Goal: Transaction & Acquisition: Purchase product/service

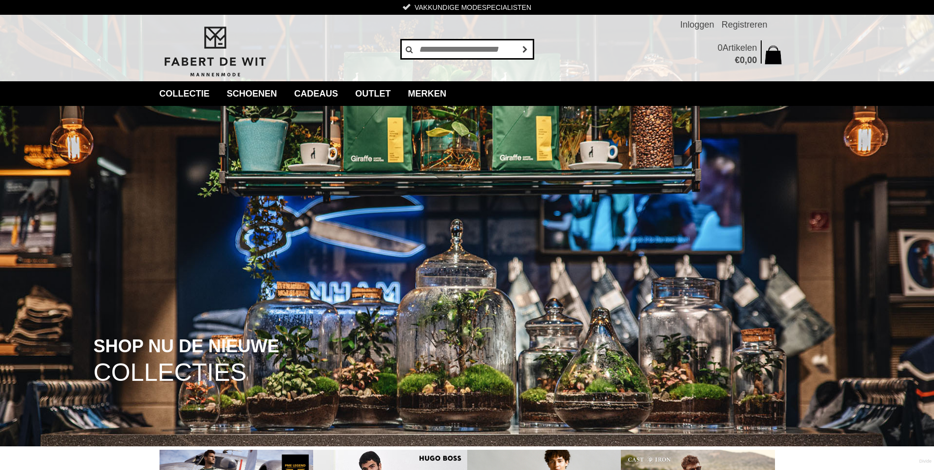
click at [466, 50] on input "text" at bounding box center [467, 49] width 133 height 20
type input "**********"
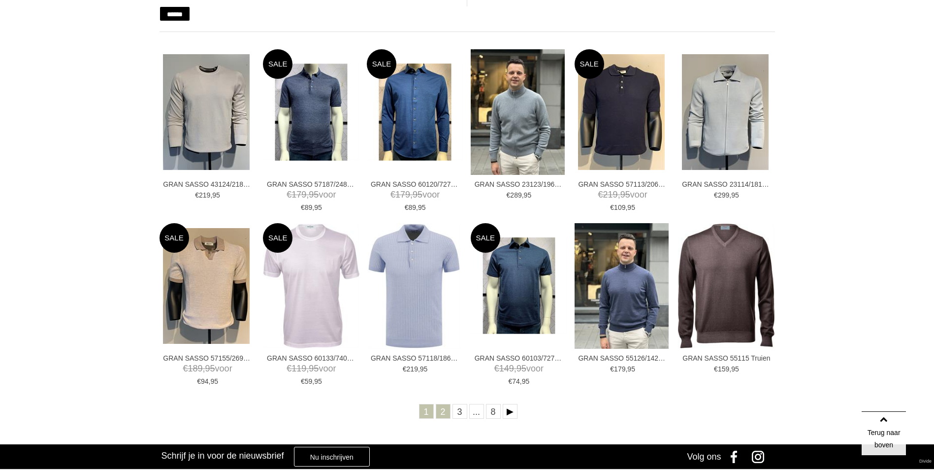
click at [438, 409] on link "2" at bounding box center [443, 411] width 15 height 15
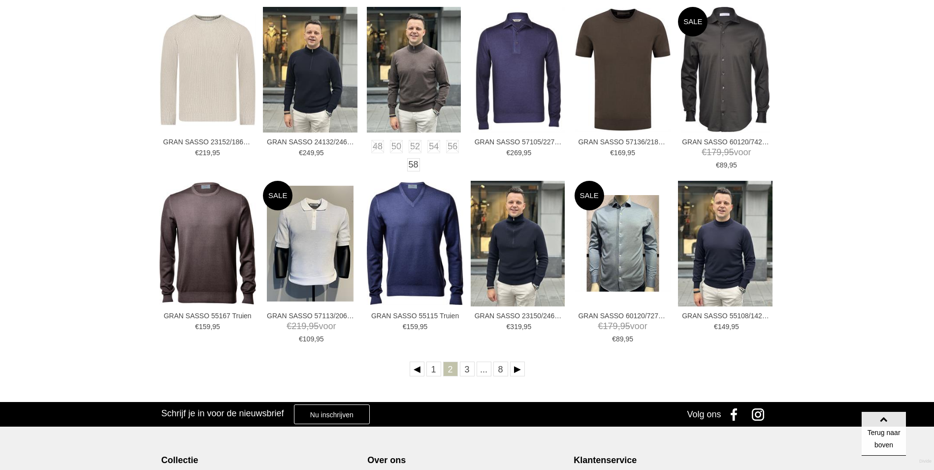
scroll to position [246, 0]
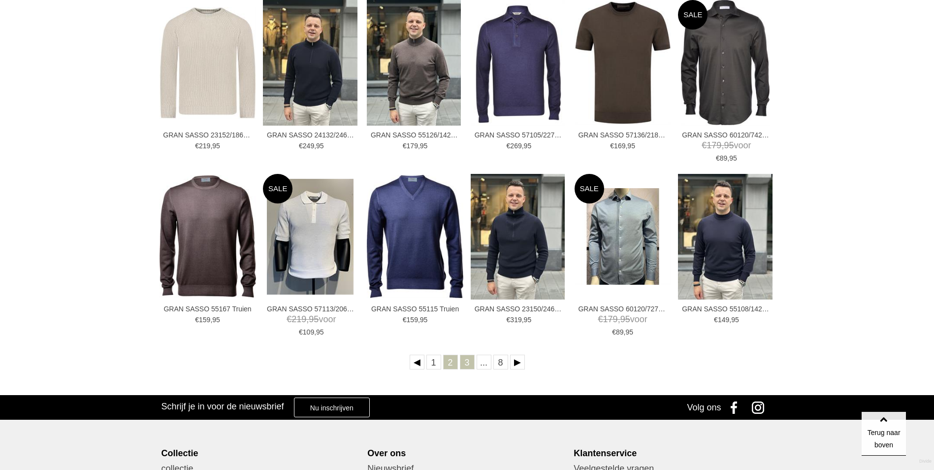
click at [466, 365] on link "3" at bounding box center [467, 362] width 15 height 15
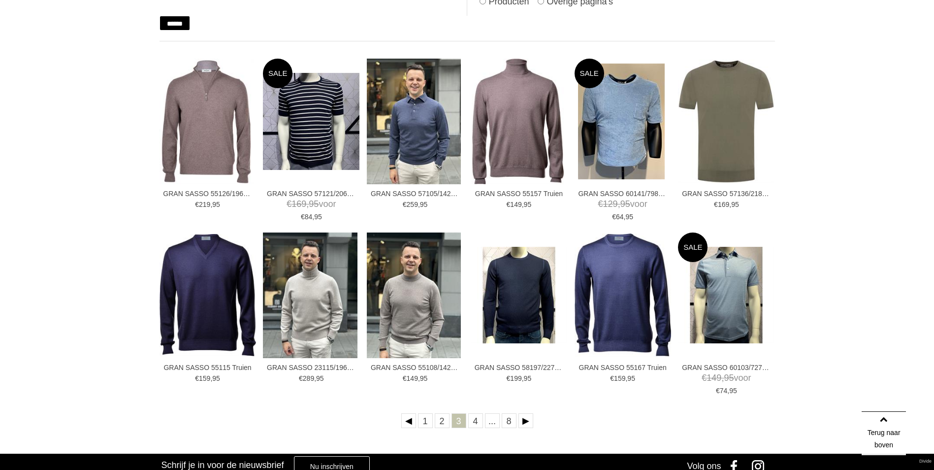
scroll to position [197, 0]
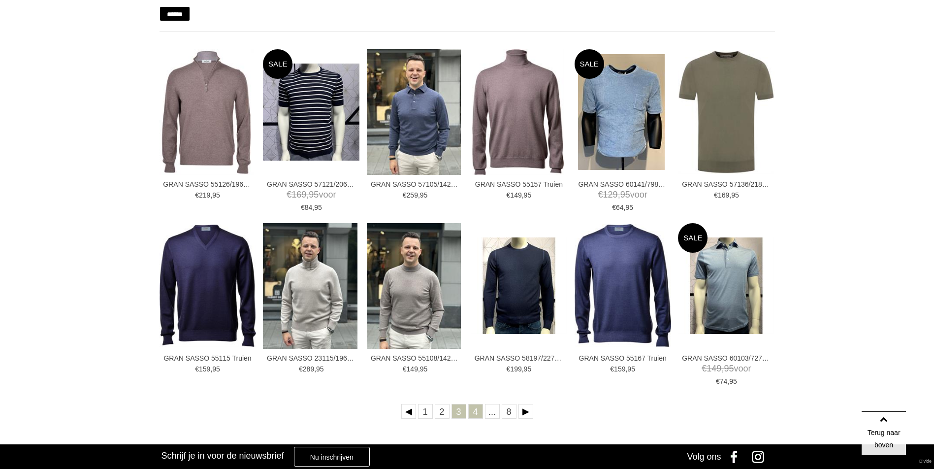
click at [474, 407] on link "4" at bounding box center [475, 411] width 15 height 15
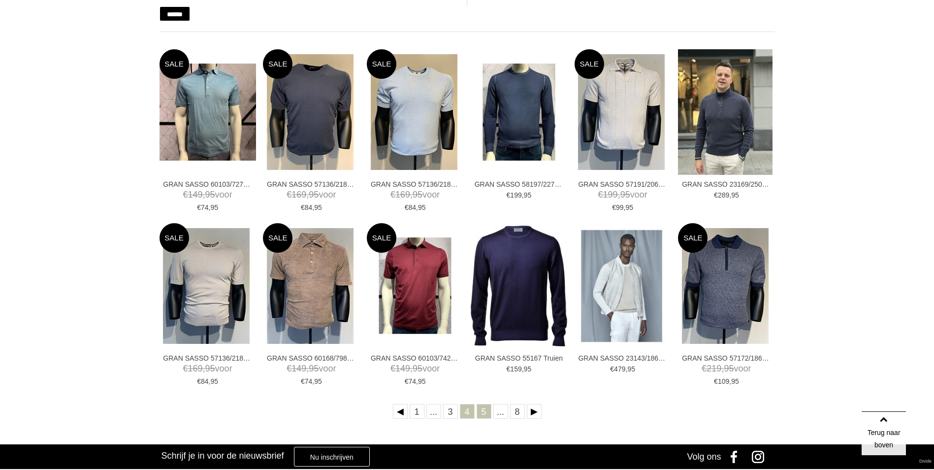
click at [487, 410] on link "5" at bounding box center [484, 411] width 15 height 15
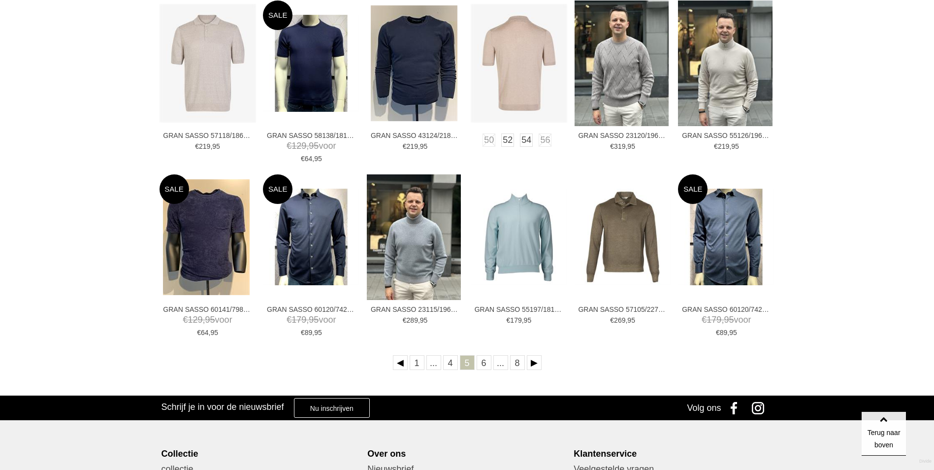
scroll to position [246, 0]
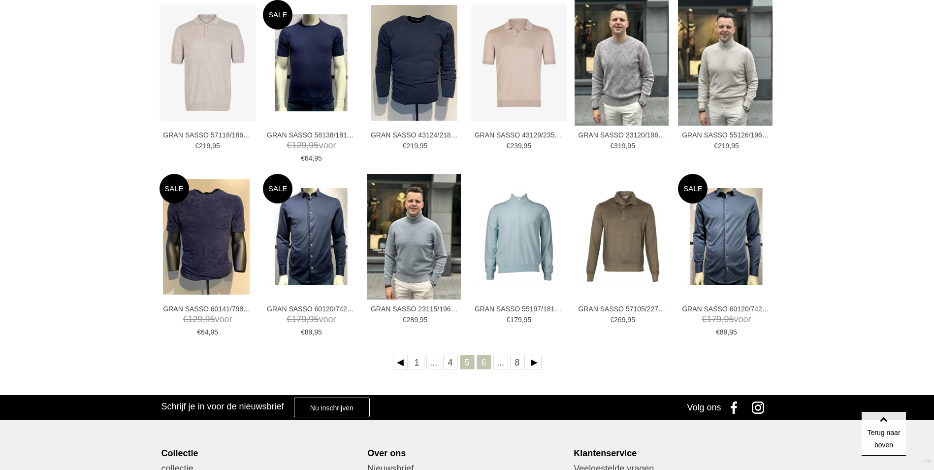
click at [482, 360] on link "6" at bounding box center [484, 362] width 15 height 15
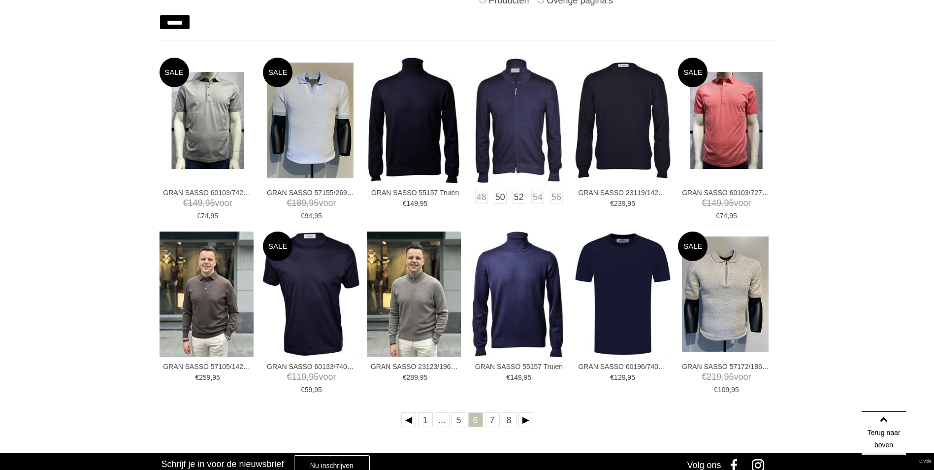
scroll to position [197, 0]
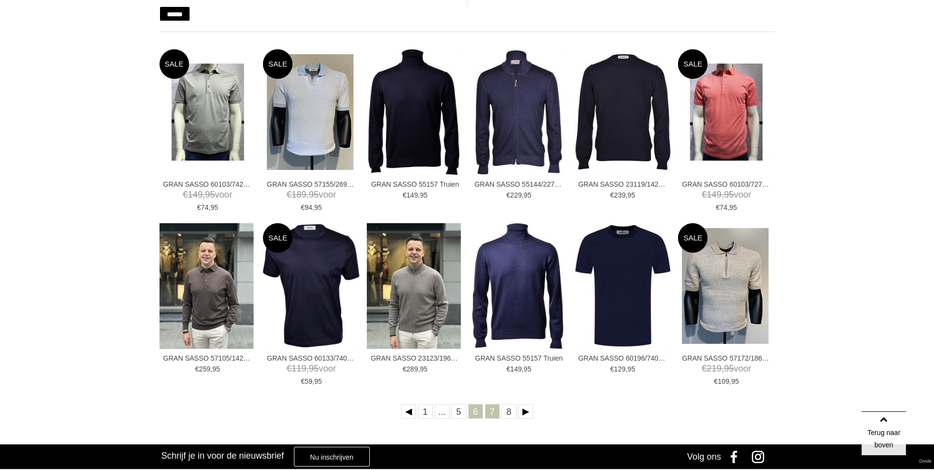
click at [495, 412] on link "7" at bounding box center [492, 411] width 15 height 15
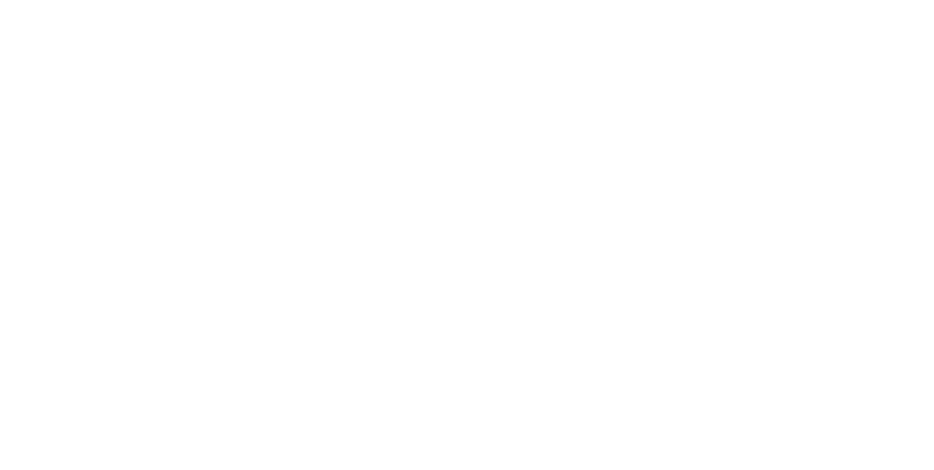
scroll to position [0, 0]
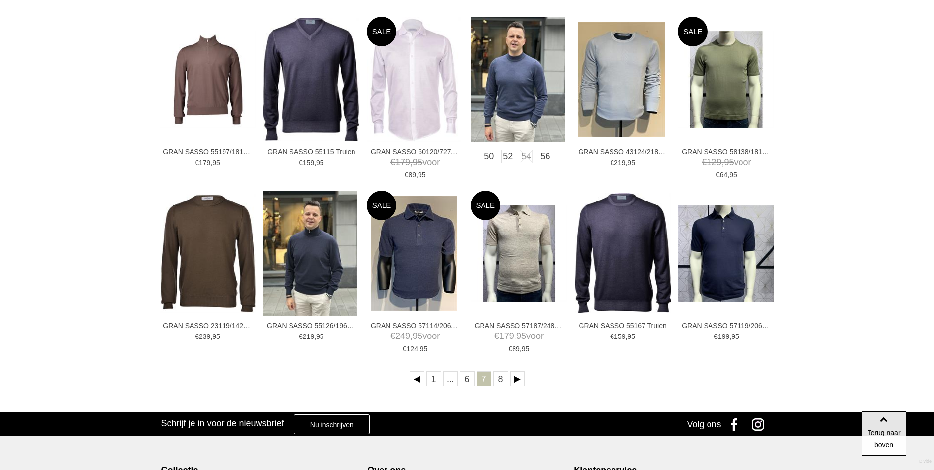
scroll to position [246, 0]
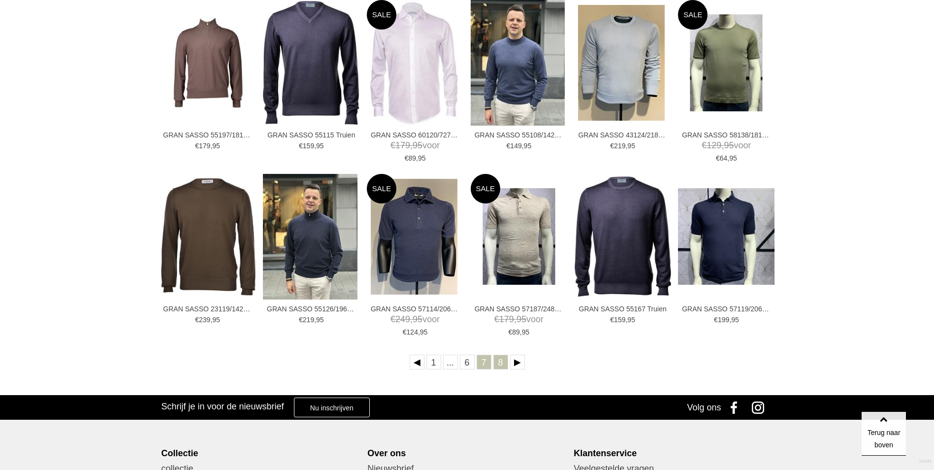
click at [502, 367] on link "8" at bounding box center [500, 362] width 15 height 15
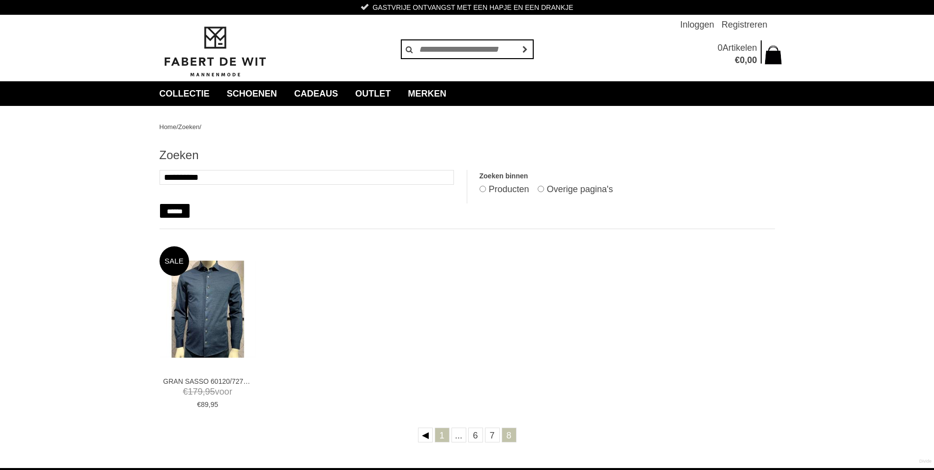
click at [444, 430] on link "1" at bounding box center [442, 434] width 15 height 15
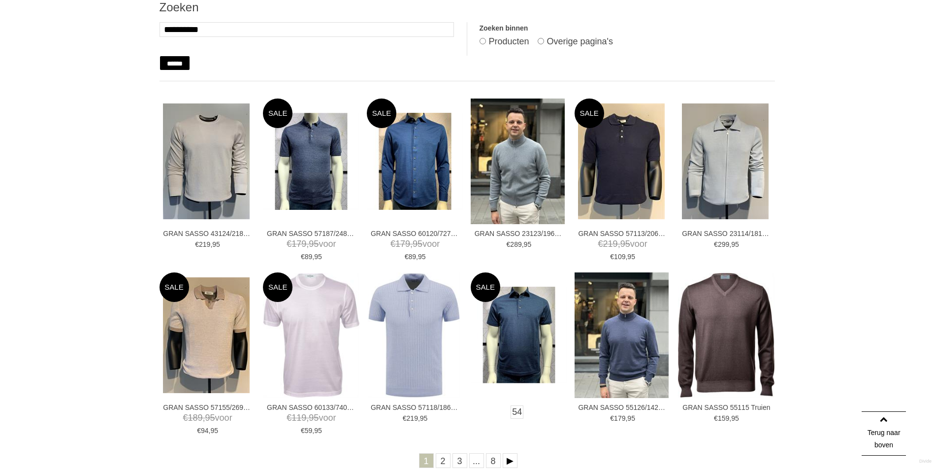
scroll to position [197, 0]
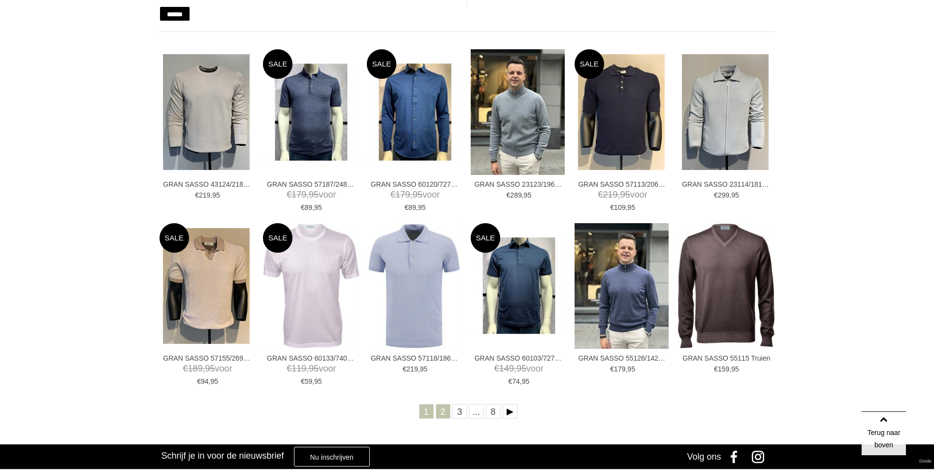
click at [446, 415] on link "2" at bounding box center [443, 411] width 15 height 15
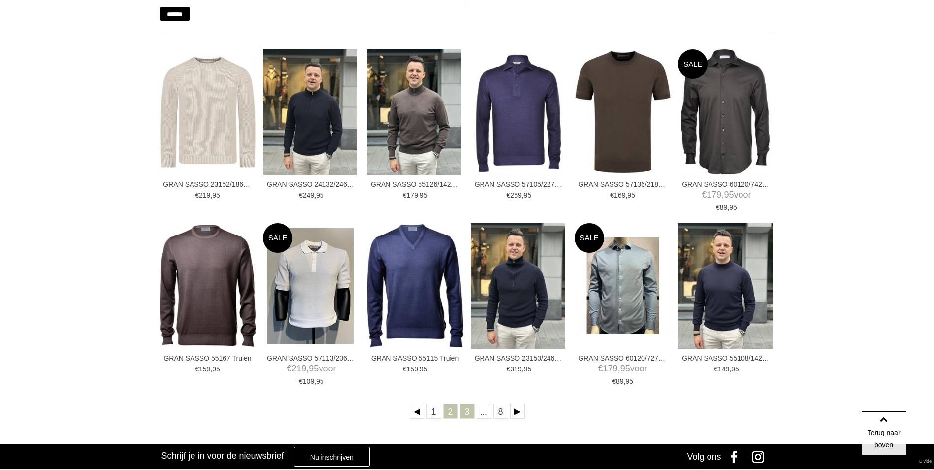
click at [466, 410] on link "3" at bounding box center [467, 411] width 15 height 15
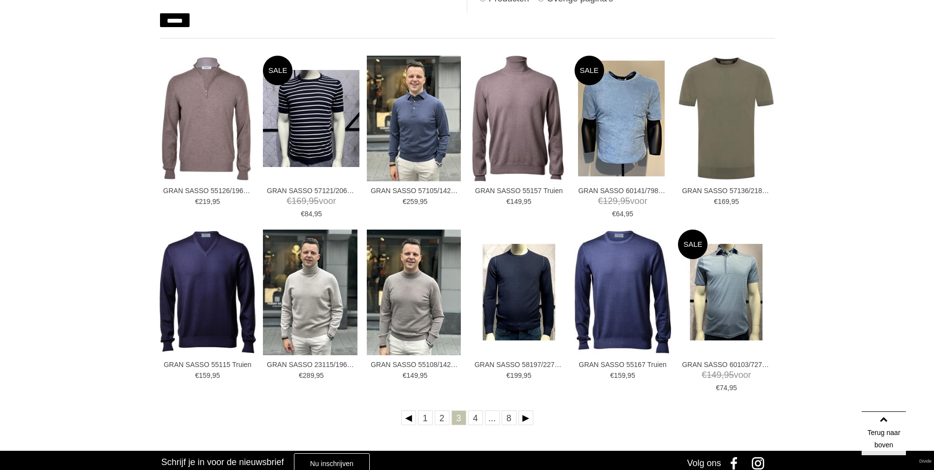
scroll to position [197, 0]
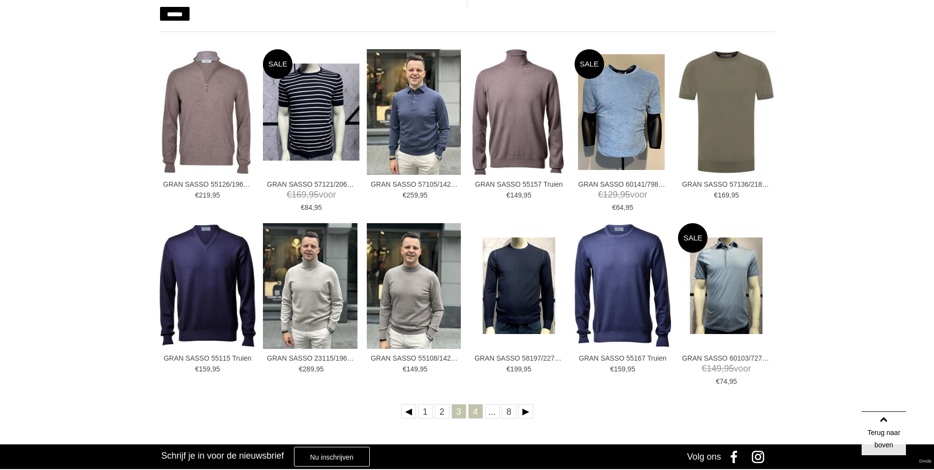
click at [472, 412] on link "4" at bounding box center [475, 411] width 15 height 15
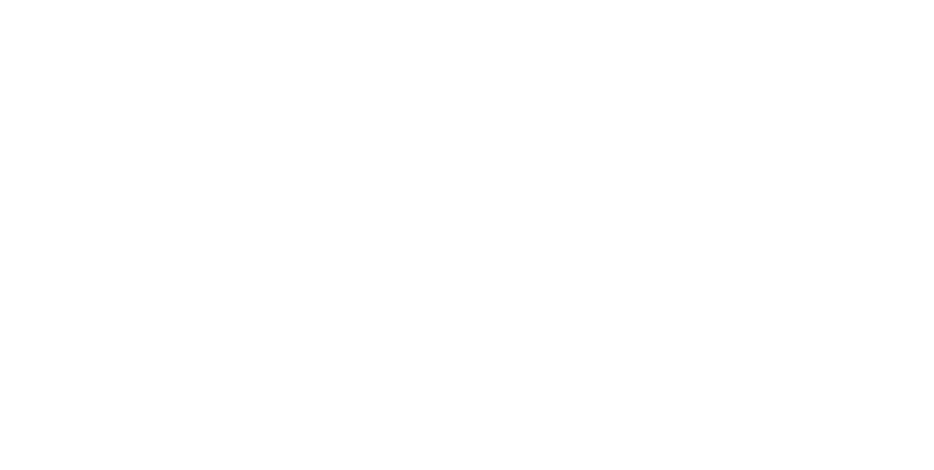
click at [603, 331] on img at bounding box center [621, 309] width 87 height 116
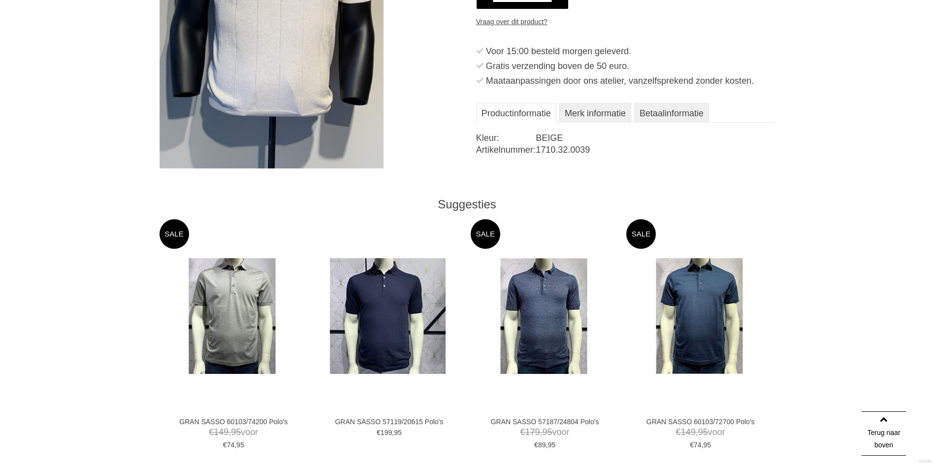
scroll to position [98, 0]
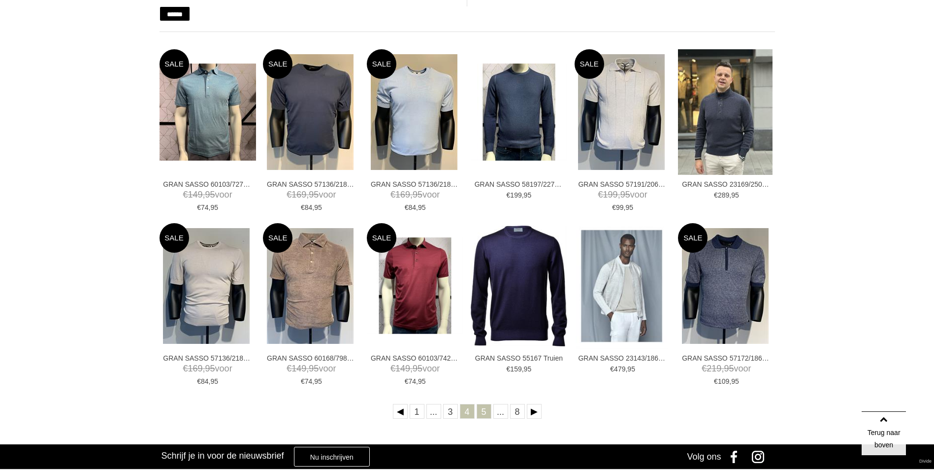
click at [484, 411] on link "5" at bounding box center [484, 411] width 15 height 15
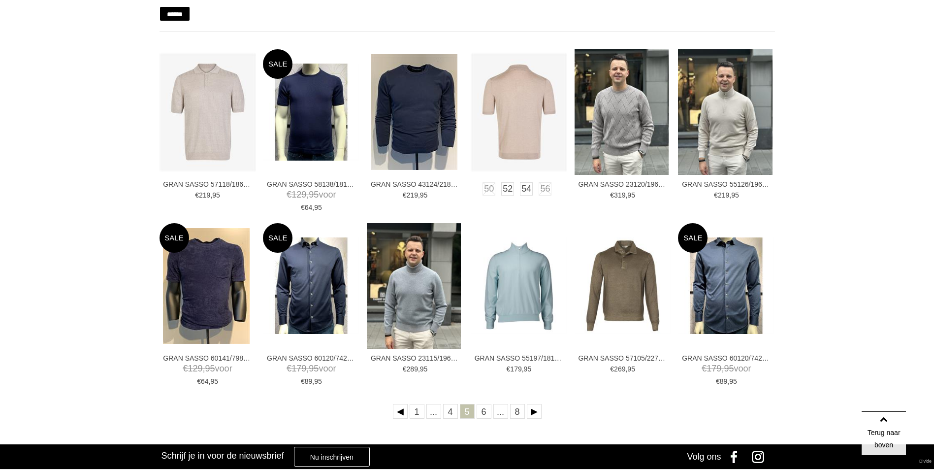
scroll to position [246, 0]
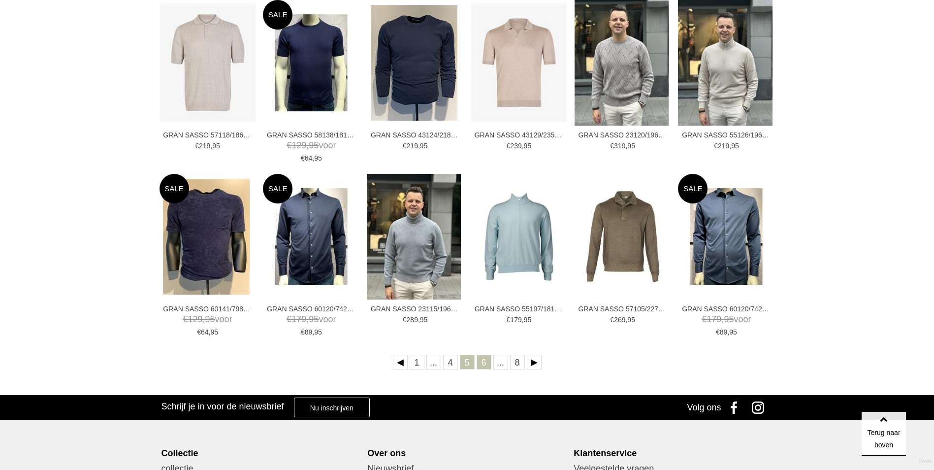
click at [482, 364] on link "6" at bounding box center [484, 362] width 15 height 15
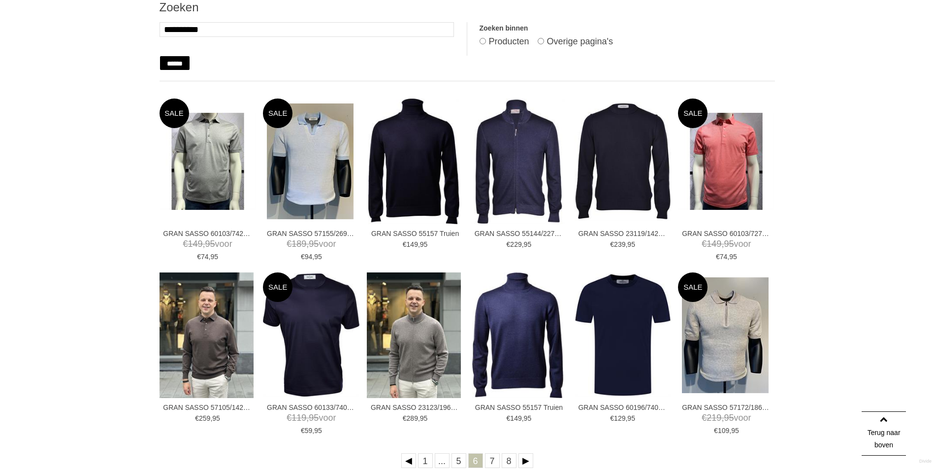
scroll to position [197, 0]
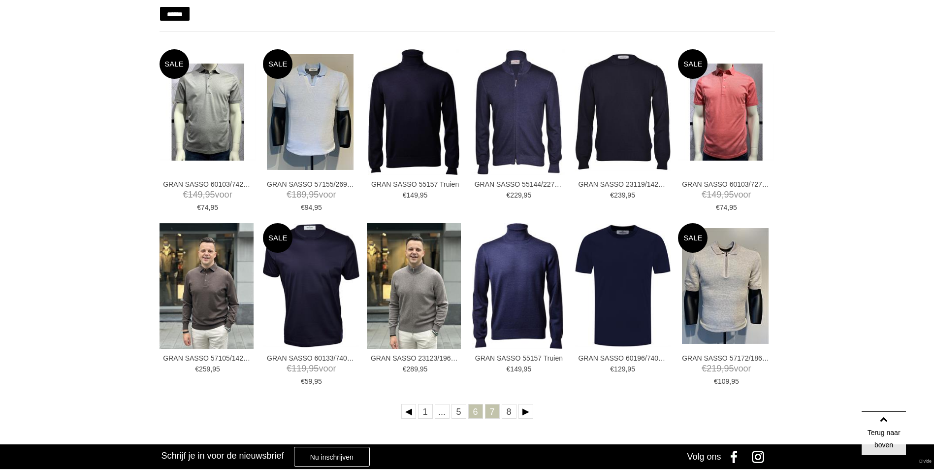
click at [490, 412] on link "7" at bounding box center [492, 411] width 15 height 15
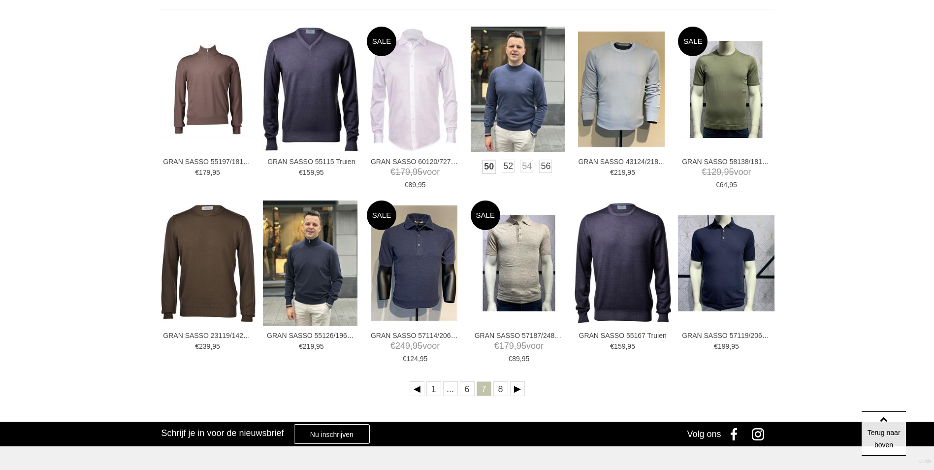
scroll to position [246, 0]
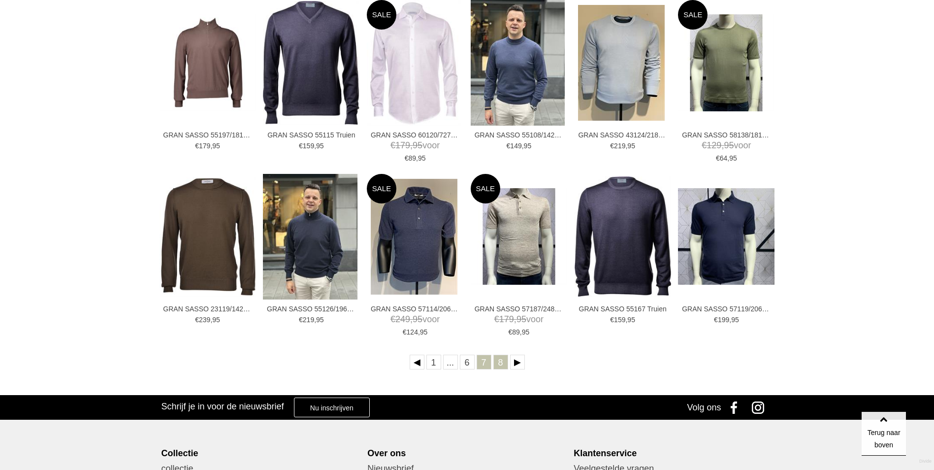
click at [499, 367] on link "8" at bounding box center [500, 362] width 15 height 15
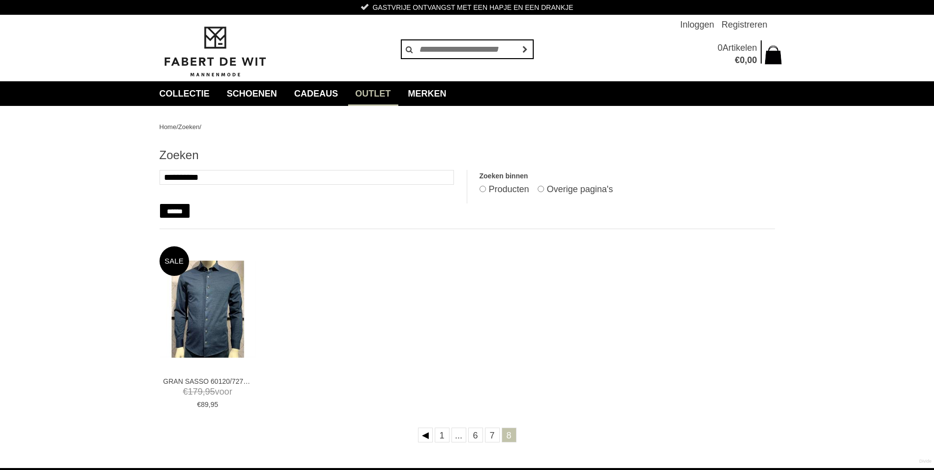
click at [397, 96] on link "Outlet" at bounding box center [373, 93] width 50 height 25
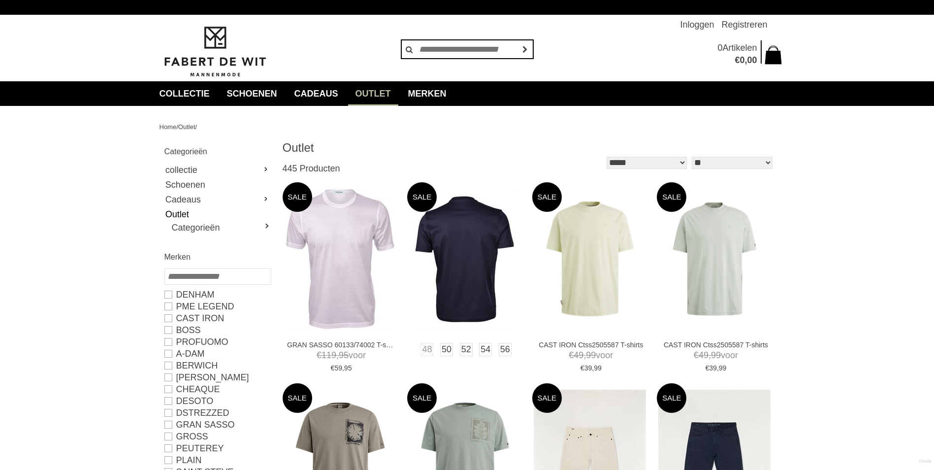
type input "*"
type input "***"
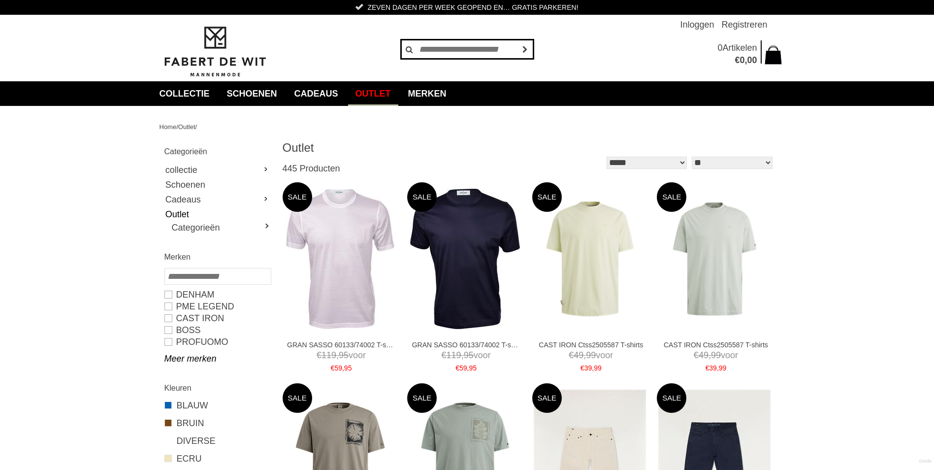
click at [479, 55] on input "text" at bounding box center [467, 49] width 133 height 20
type input "**********"
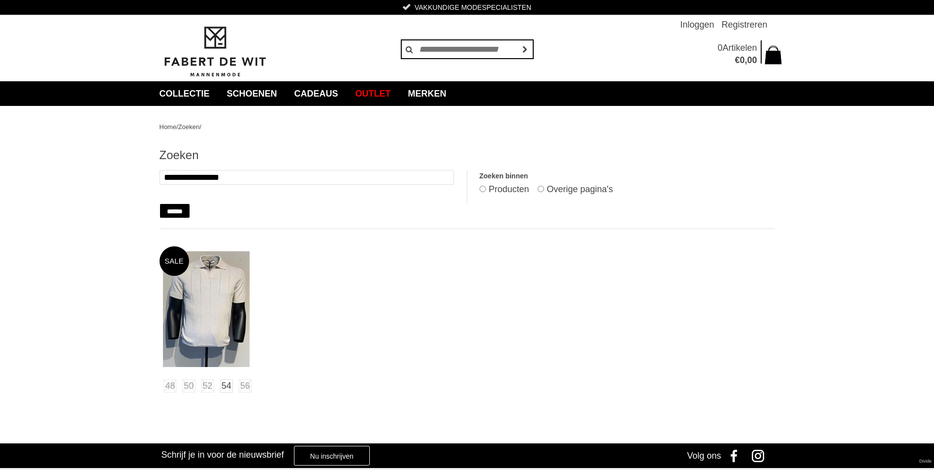
click at [239, 303] on img at bounding box center [206, 309] width 87 height 116
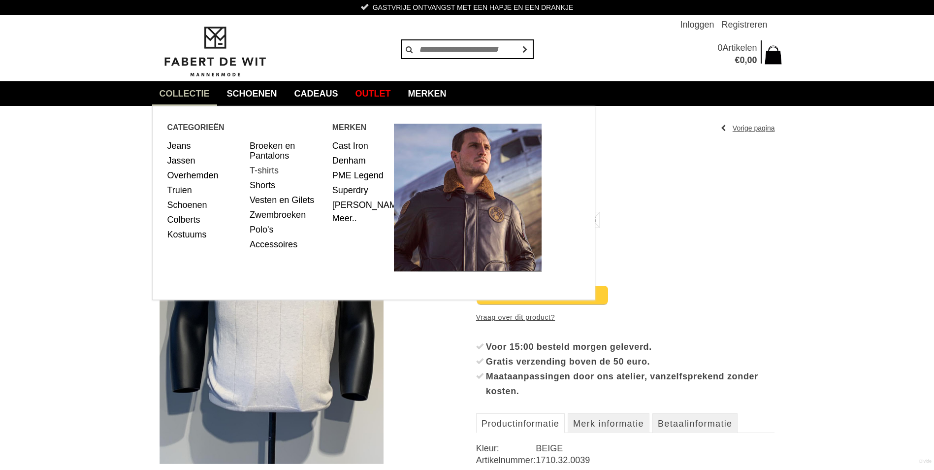
click at [258, 170] on link "T-shirts" at bounding box center [287, 170] width 75 height 15
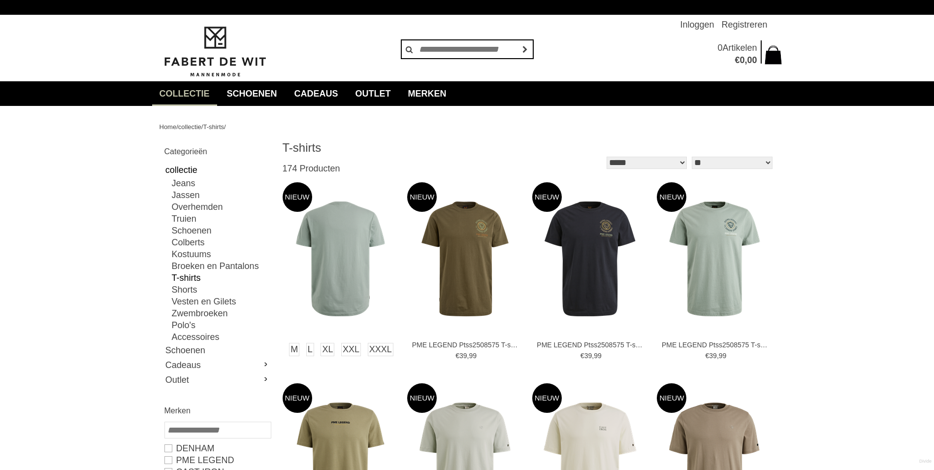
type input "*"
type input "***"
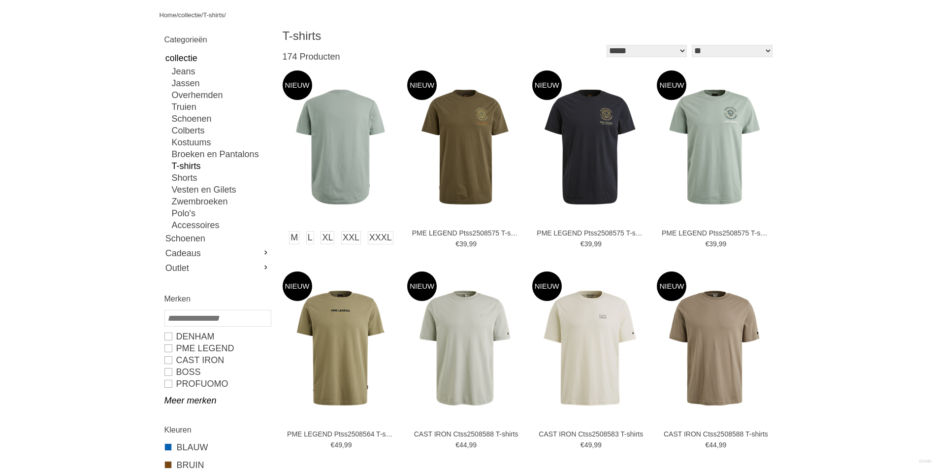
scroll to position [148, 0]
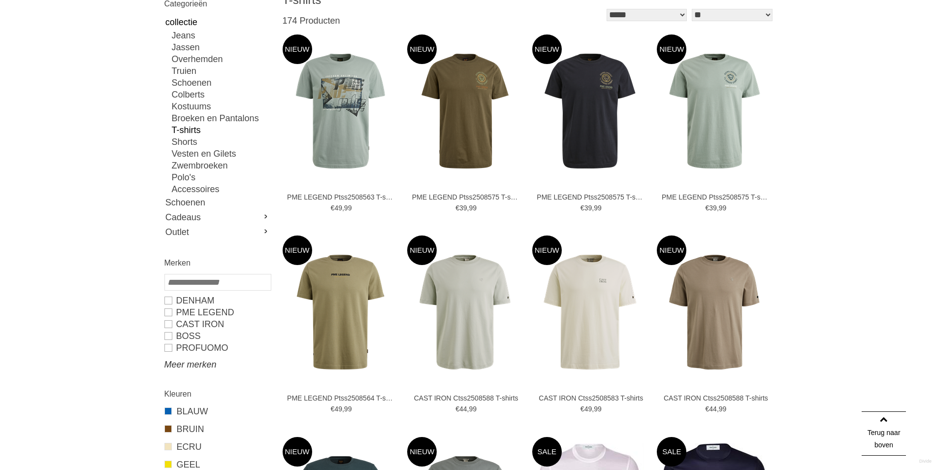
click at [202, 362] on link "Meer merken" at bounding box center [217, 364] width 106 height 12
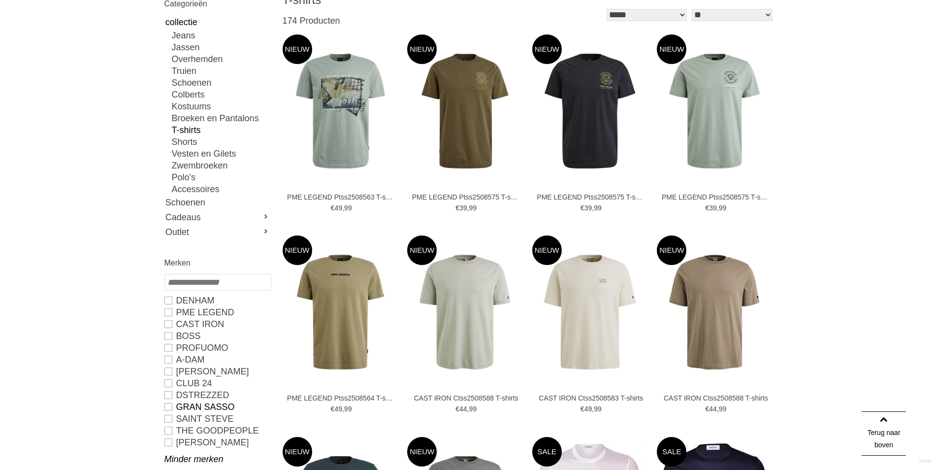
click at [169, 407] on link "GRAN SASSO" at bounding box center [217, 407] width 106 height 12
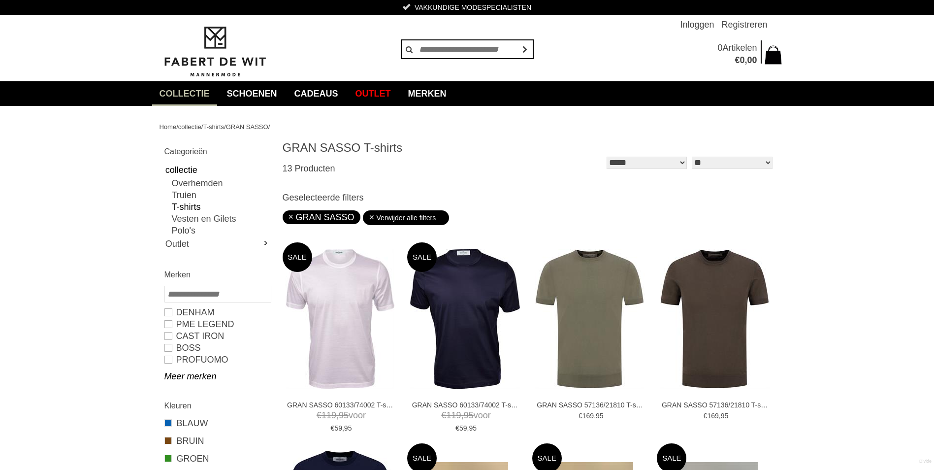
click at [198, 204] on link "T-shirts" at bounding box center [221, 207] width 98 height 12
click at [188, 229] on link "Polo's" at bounding box center [221, 231] width 98 height 12
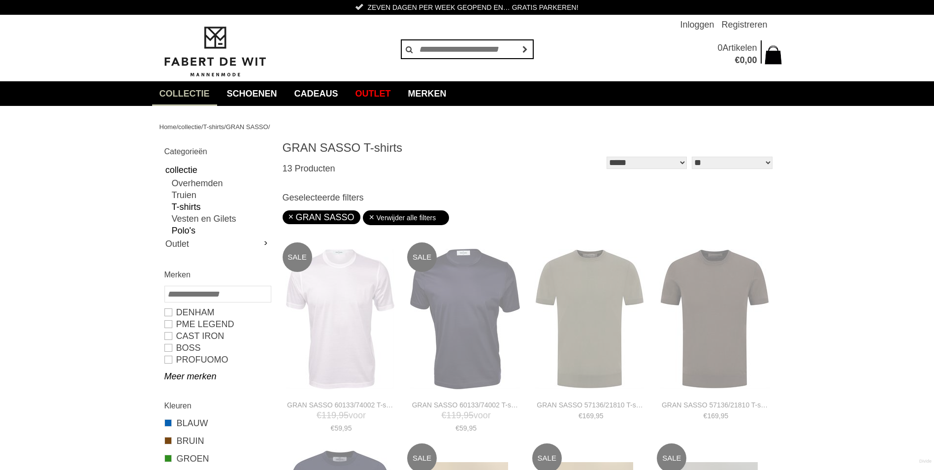
type input "**"
type input "***"
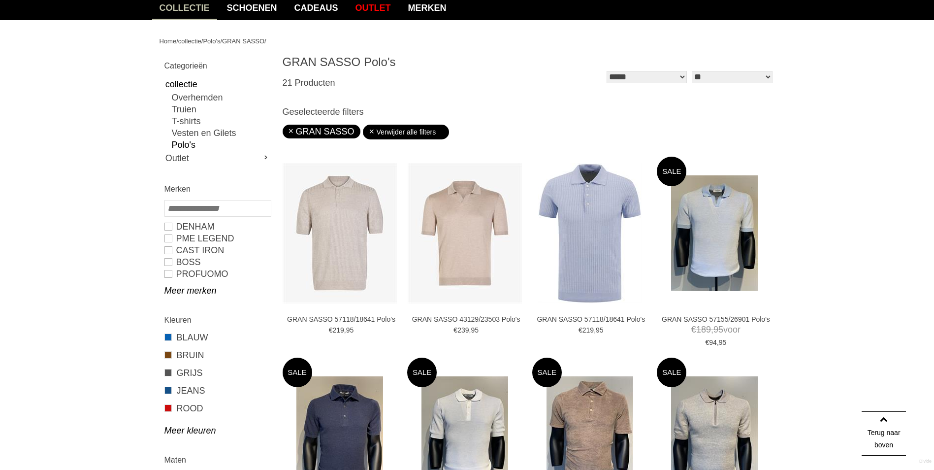
scroll to position [84, 0]
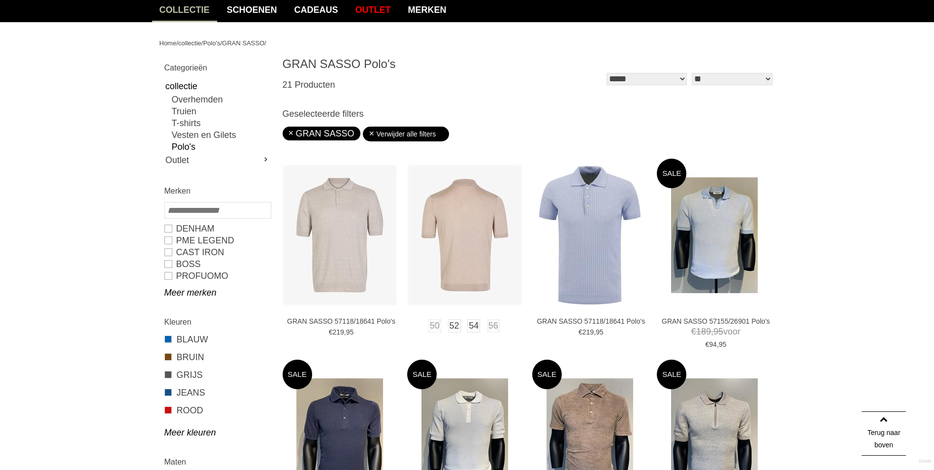
click at [476, 234] on img at bounding box center [465, 235] width 114 height 140
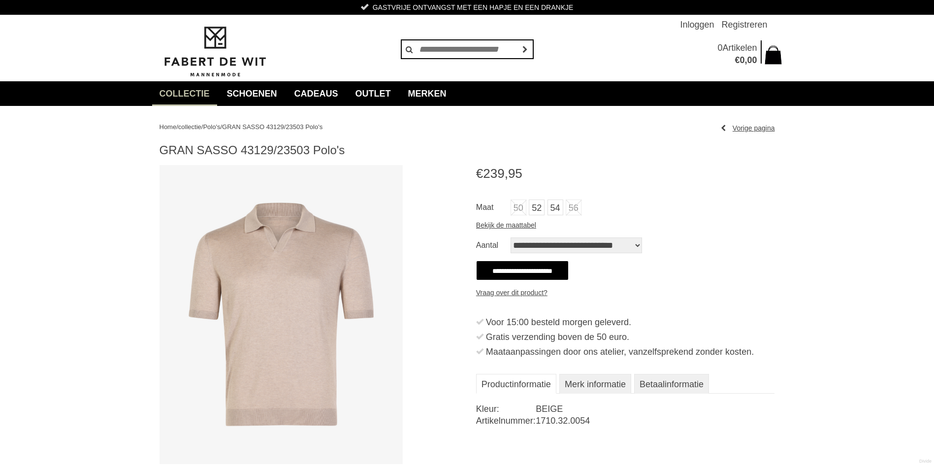
drag, startPoint x: 282, startPoint y: 286, endPoint x: 292, endPoint y: 248, distance: 38.8
click at [292, 248] on img at bounding box center [282, 314] width 244 height 299
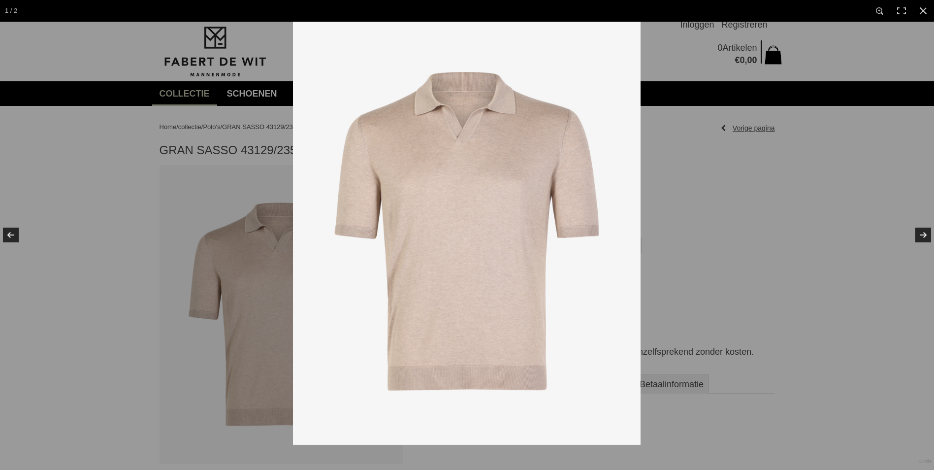
drag, startPoint x: 465, startPoint y: 244, endPoint x: 474, endPoint y: 228, distance: 18.1
click at [474, 228] on img at bounding box center [467, 231] width 348 height 426
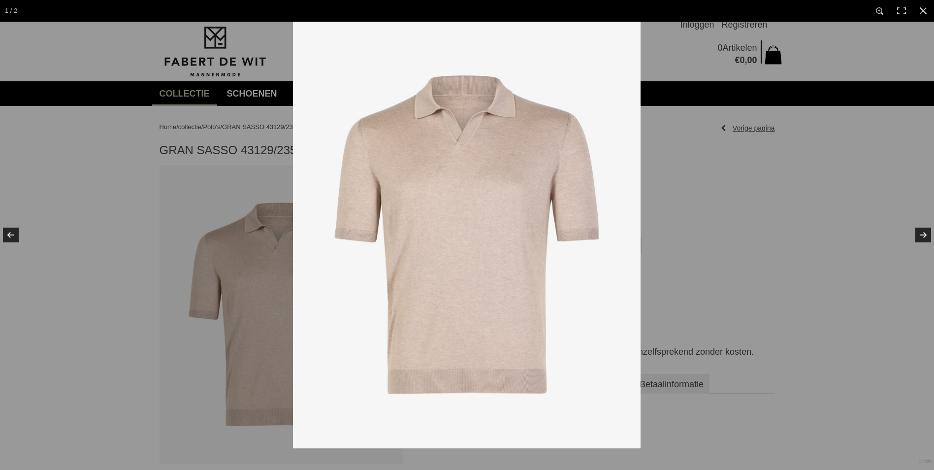
click at [474, 228] on img at bounding box center [467, 235] width 348 height 426
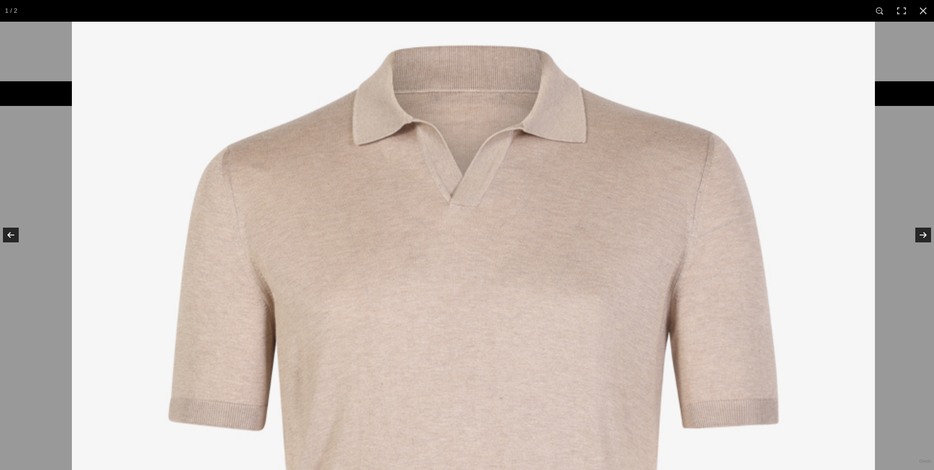
drag, startPoint x: 474, startPoint y: 228, endPoint x: 511, endPoint y: 360, distance: 137.4
click at [487, 402] on img at bounding box center [473, 413] width 803 height 985
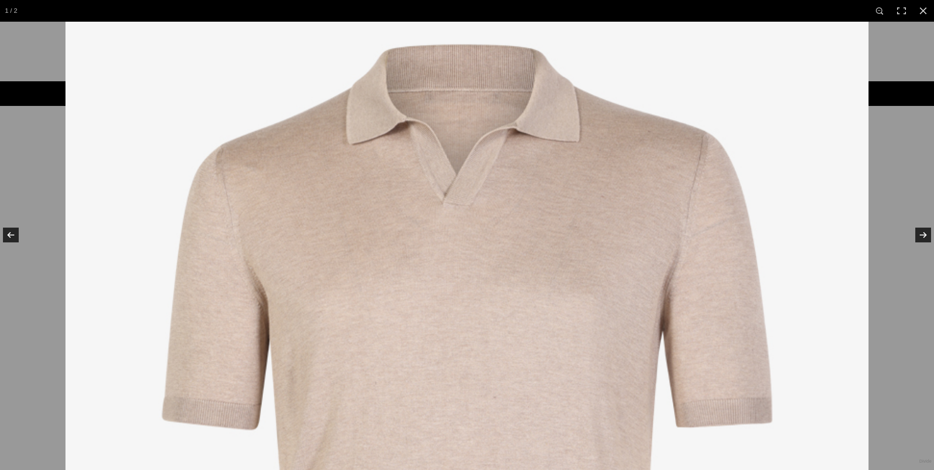
click at [816, 146] on img at bounding box center [466, 412] width 803 height 985
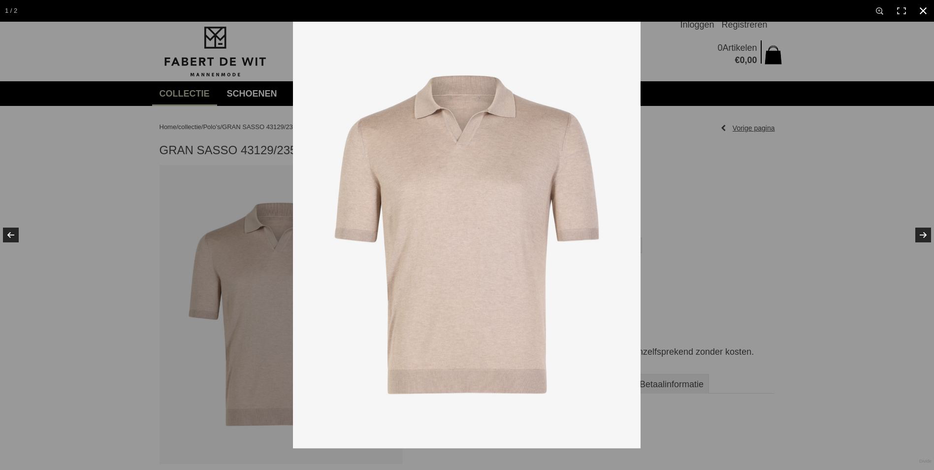
click at [775, 185] on div at bounding box center [760, 257] width 934 height 470
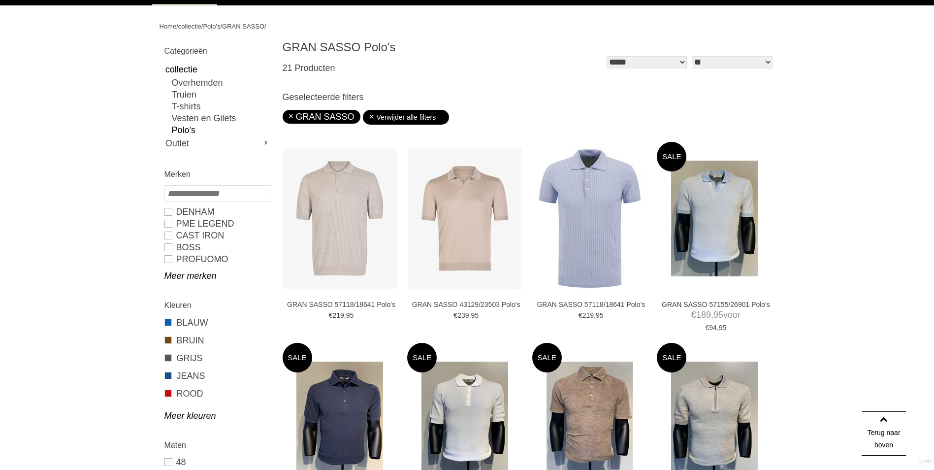
scroll to position [77, 0]
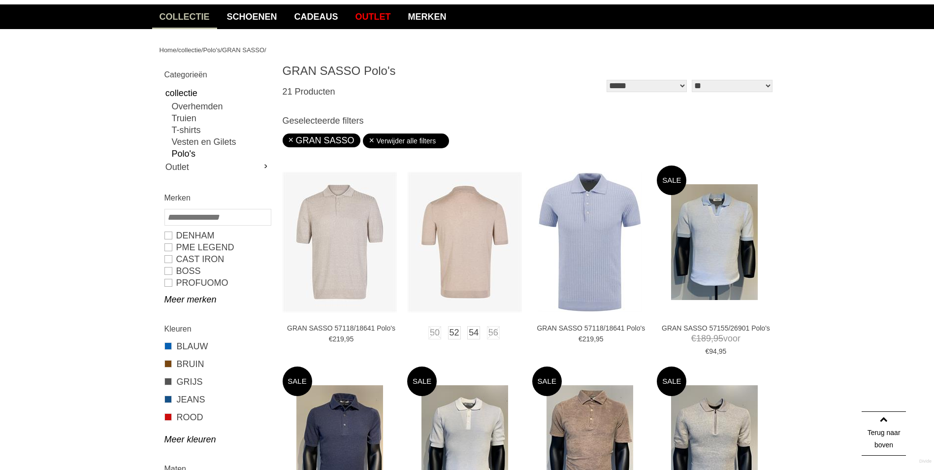
click at [430, 231] on img at bounding box center [465, 242] width 114 height 140
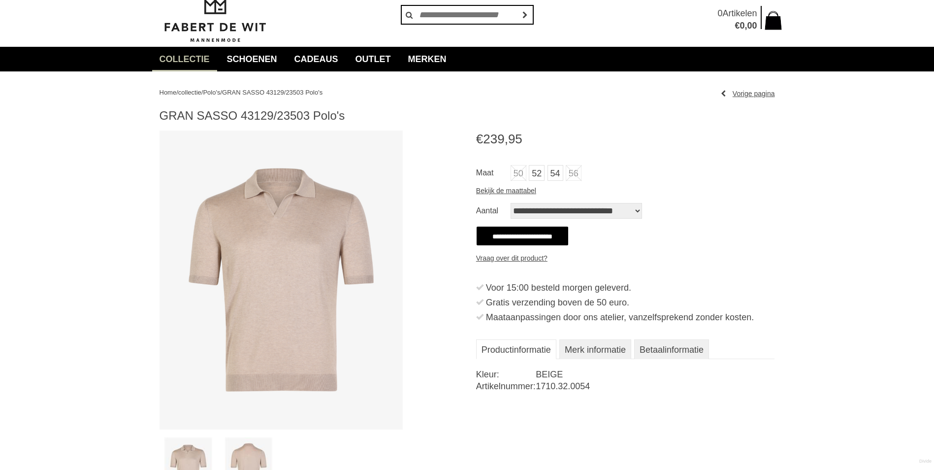
scroll to position [49, 0]
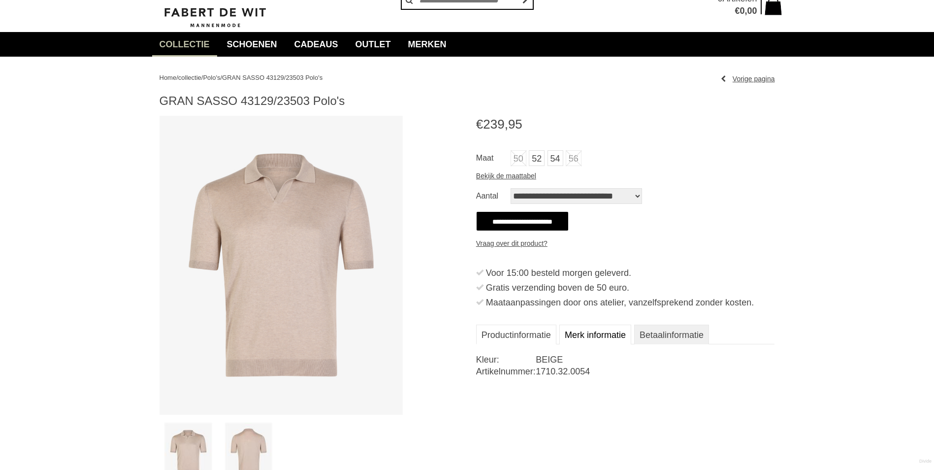
click at [569, 333] on link "Merk informatie" at bounding box center [595, 334] width 72 height 20
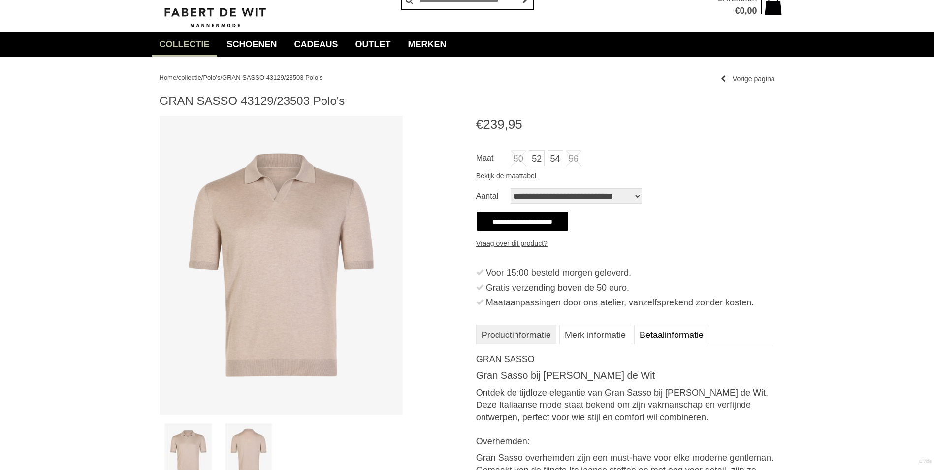
click at [651, 332] on link "Betaalinformatie" at bounding box center [671, 334] width 75 height 20
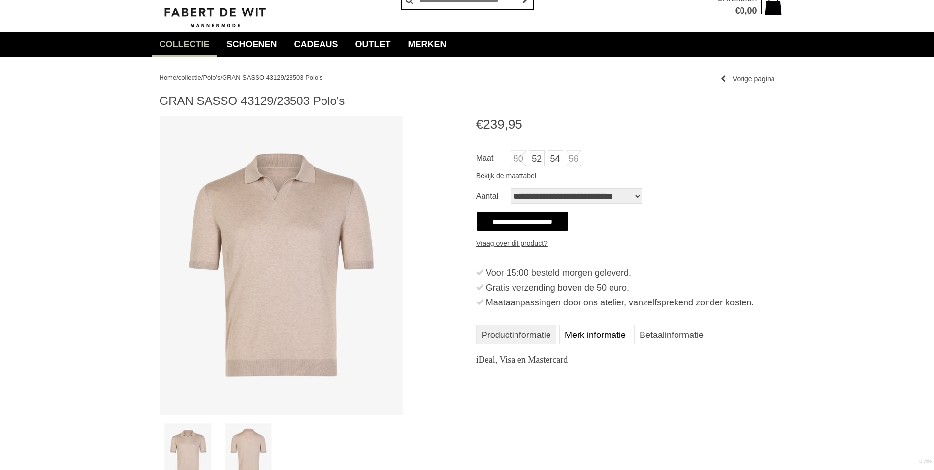
click at [606, 332] on link "Merk informatie" at bounding box center [595, 334] width 72 height 20
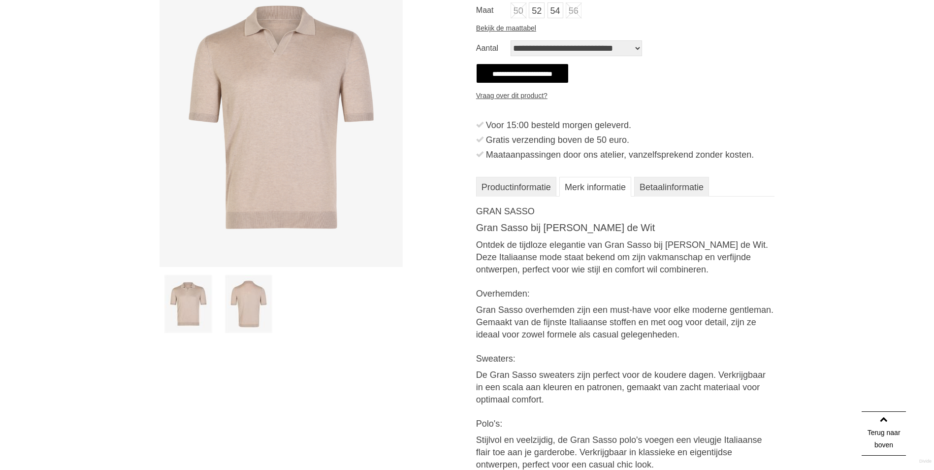
scroll to position [98, 0]
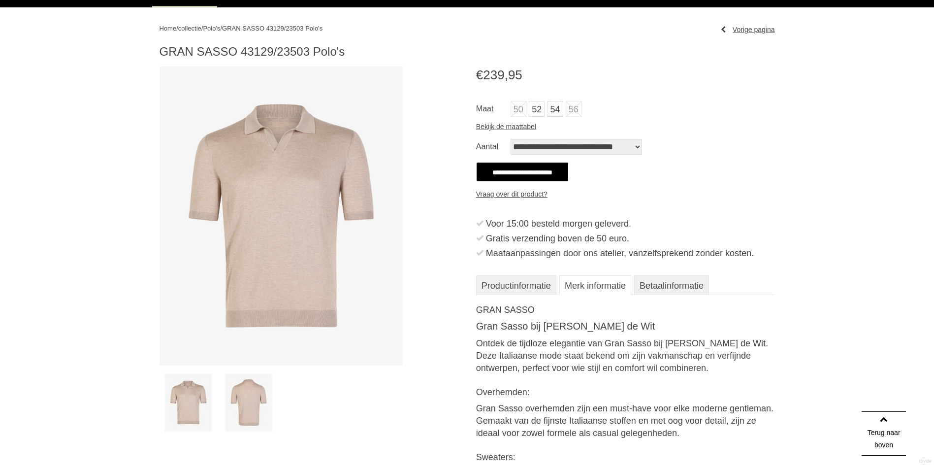
click at [338, 231] on img at bounding box center [282, 215] width 244 height 299
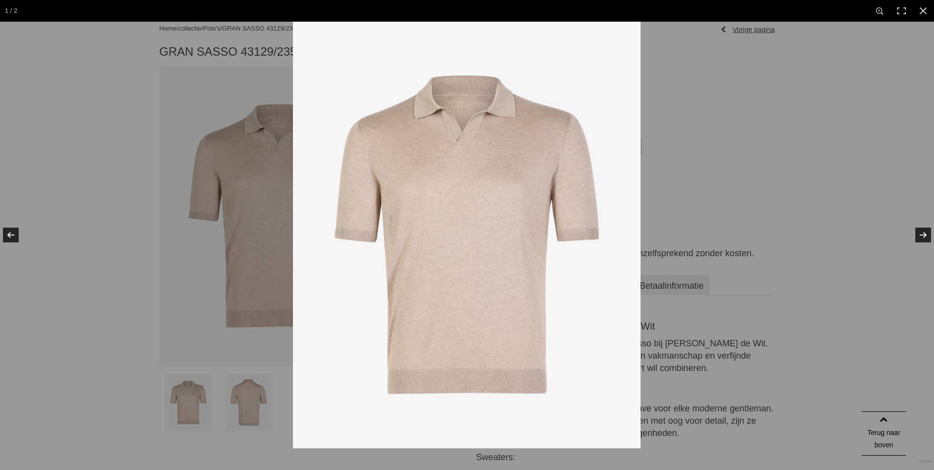
click at [441, 231] on img at bounding box center [467, 235] width 348 height 426
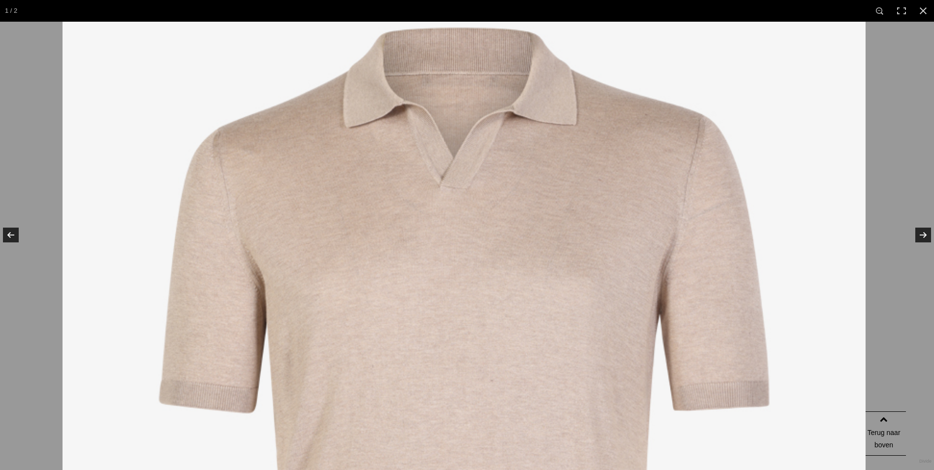
drag, startPoint x: 444, startPoint y: 228, endPoint x: 433, endPoint y: 390, distance: 162.4
click at [433, 390] on img at bounding box center [464, 395] width 803 height 985
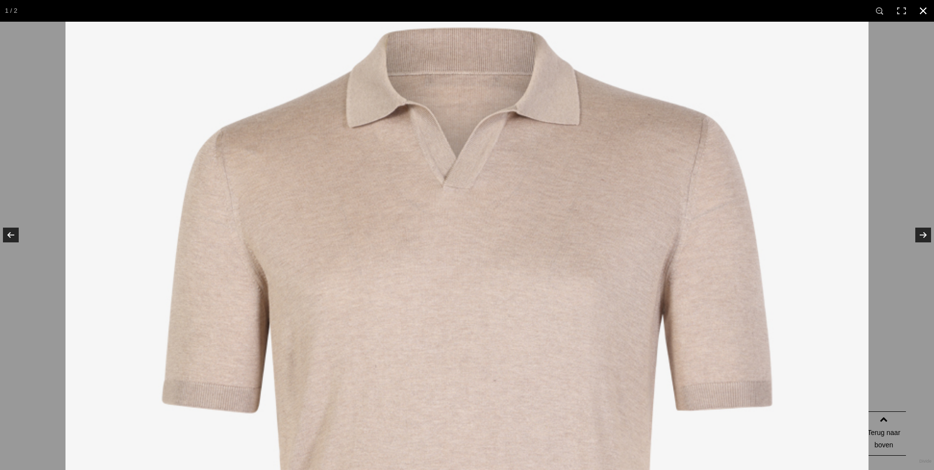
click at [918, 8] on link at bounding box center [923, 11] width 22 height 22
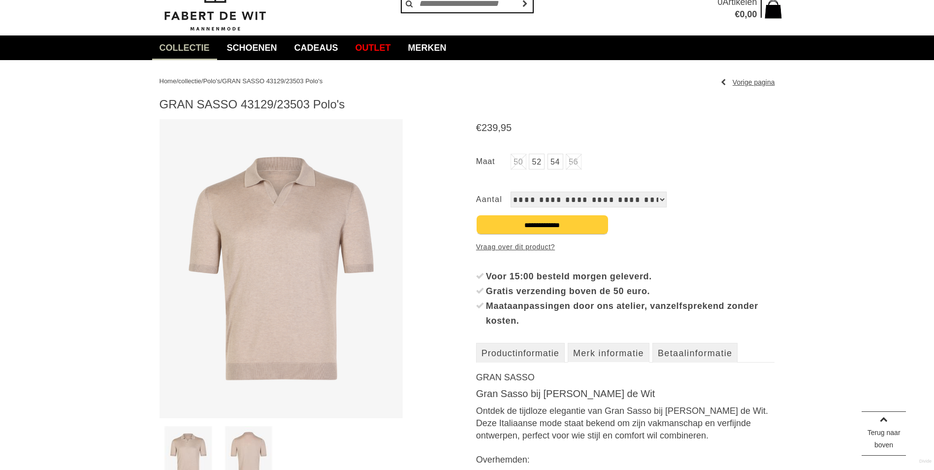
scroll to position [0, 0]
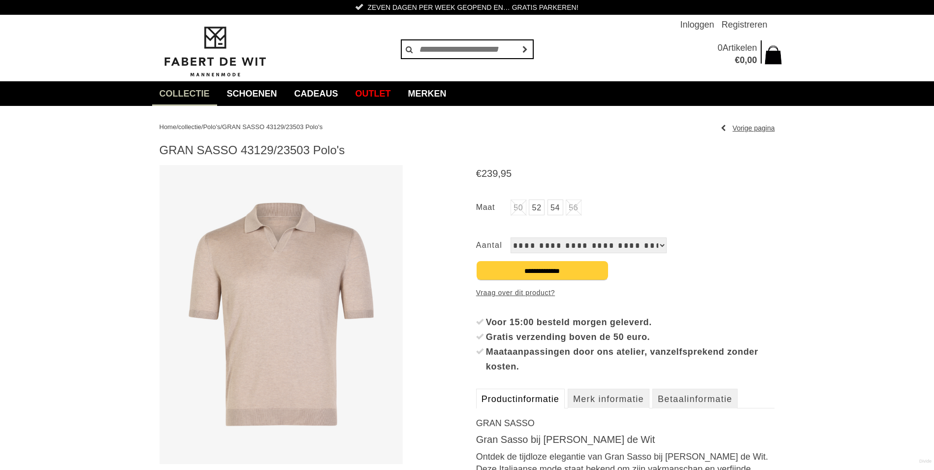
click at [549, 397] on link "Productinformatie" at bounding box center [520, 398] width 89 height 20
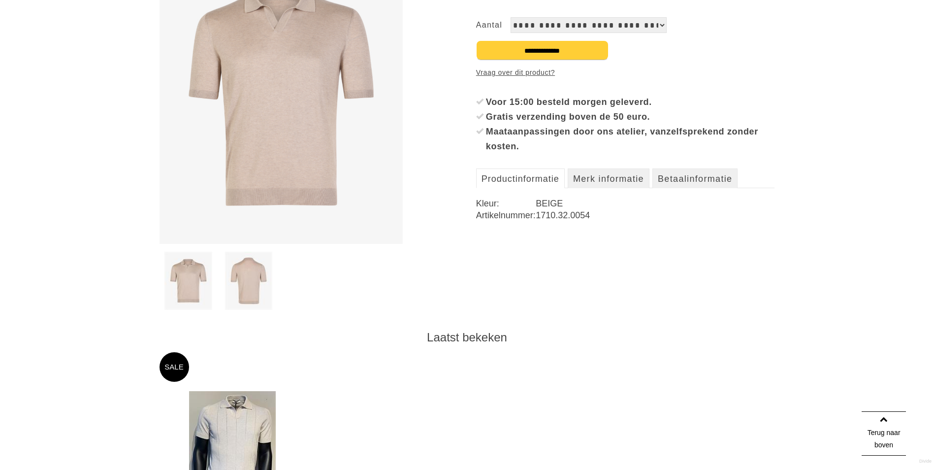
scroll to position [197, 0]
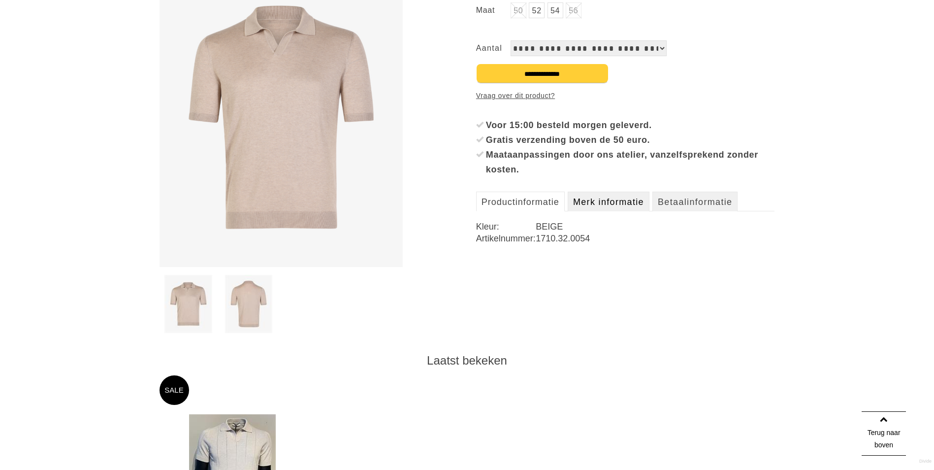
click at [623, 203] on link "Merk informatie" at bounding box center [609, 202] width 82 height 20
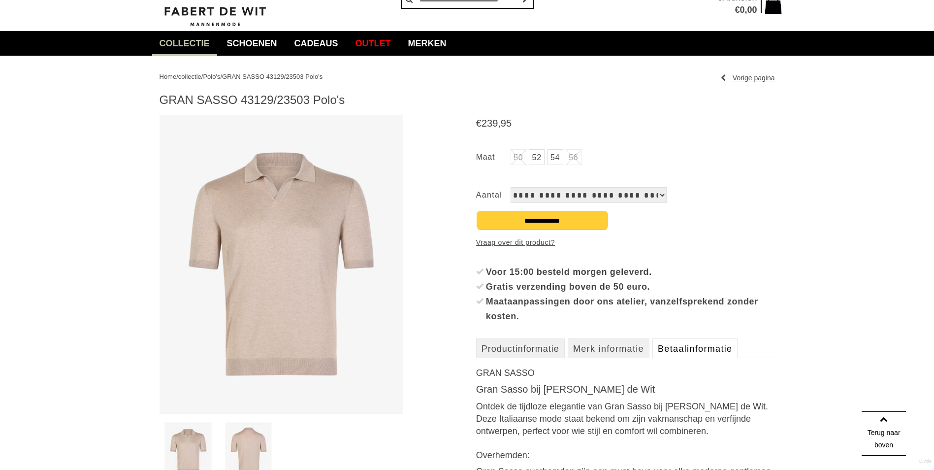
scroll to position [49, 0]
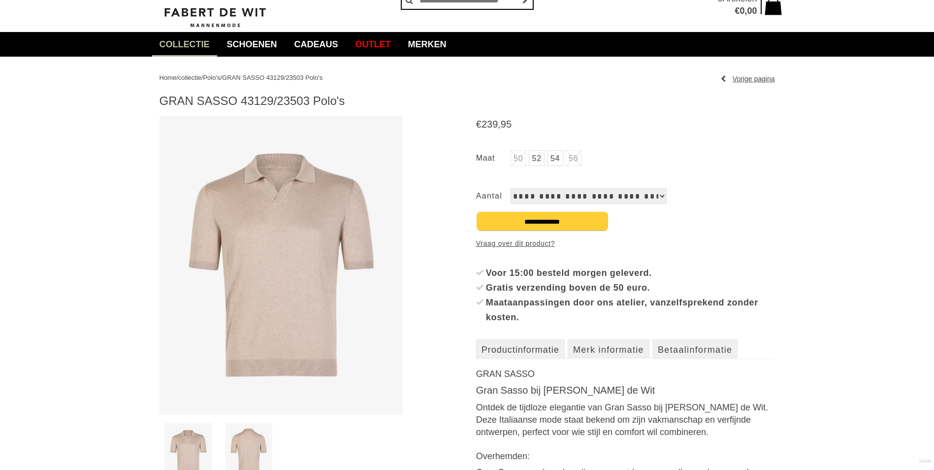
click at [661, 196] on select "**********" at bounding box center [589, 196] width 156 height 16
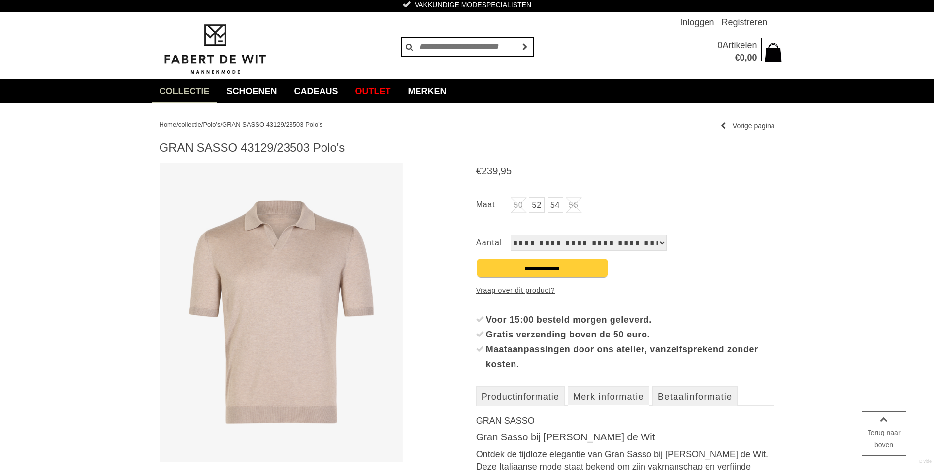
scroll to position [0, 0]
